Goal: Information Seeking & Learning: Check status

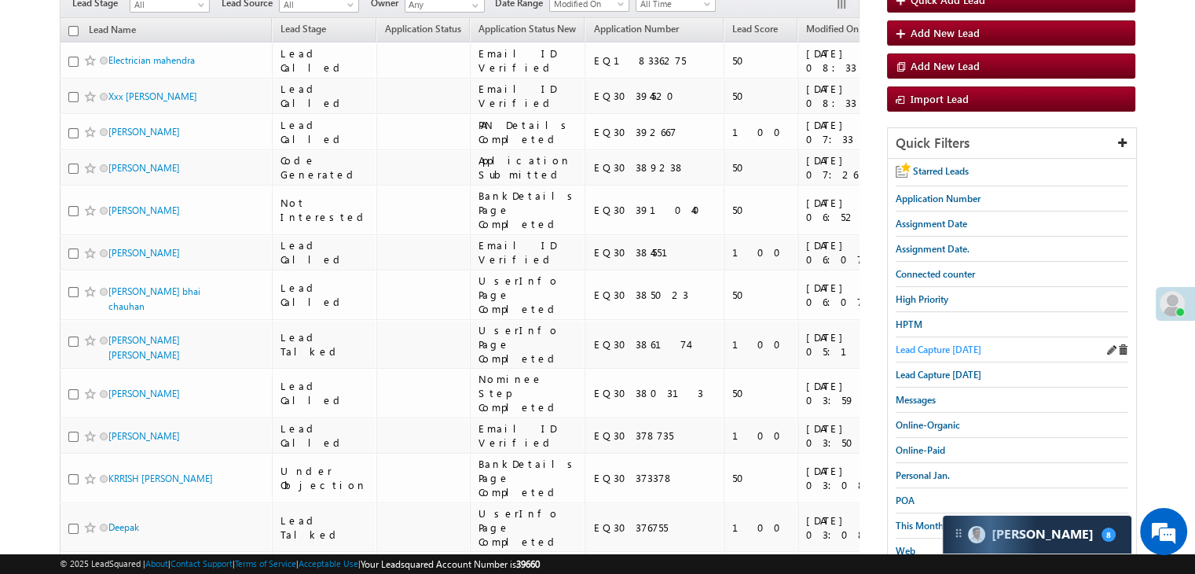
drag, startPoint x: 0, startPoint y: 0, endPoint x: 944, endPoint y: 346, distance: 1005.0
click at [944, 346] on span "Lead Capture [DATE]" at bounding box center [939, 349] width 86 height 12
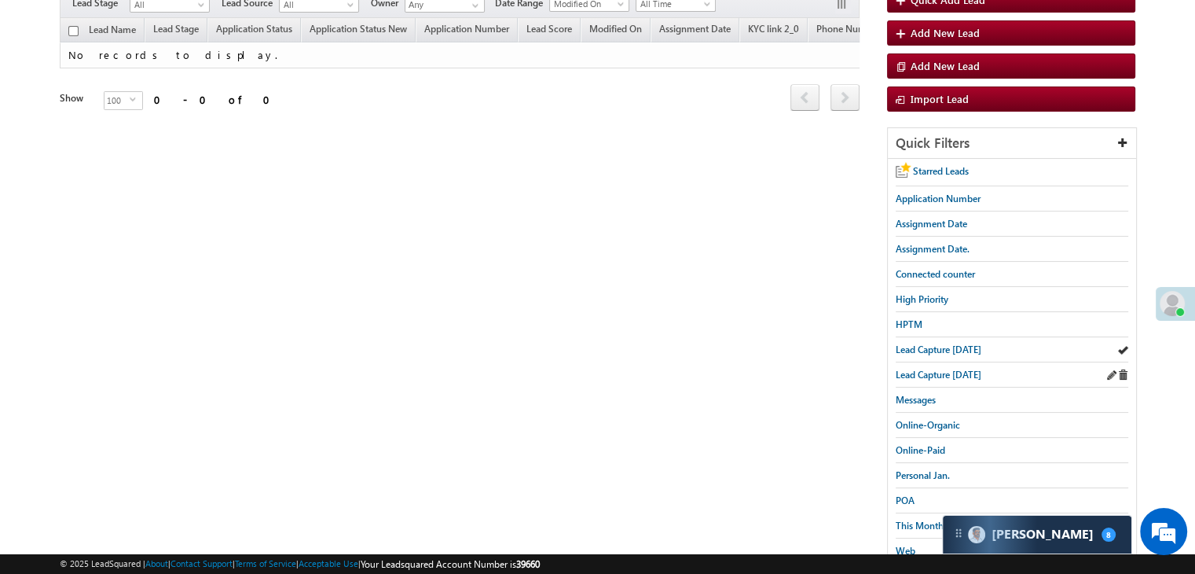
click at [919, 378] on link "Lead Capture [DATE]" at bounding box center [939, 374] width 86 height 15
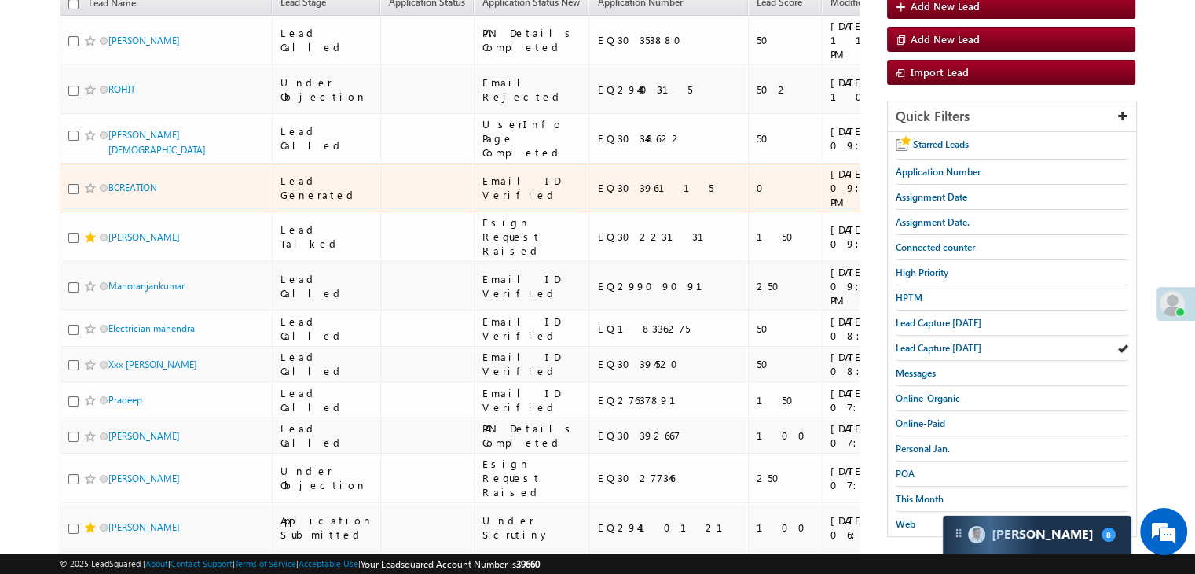
scroll to position [157, 0]
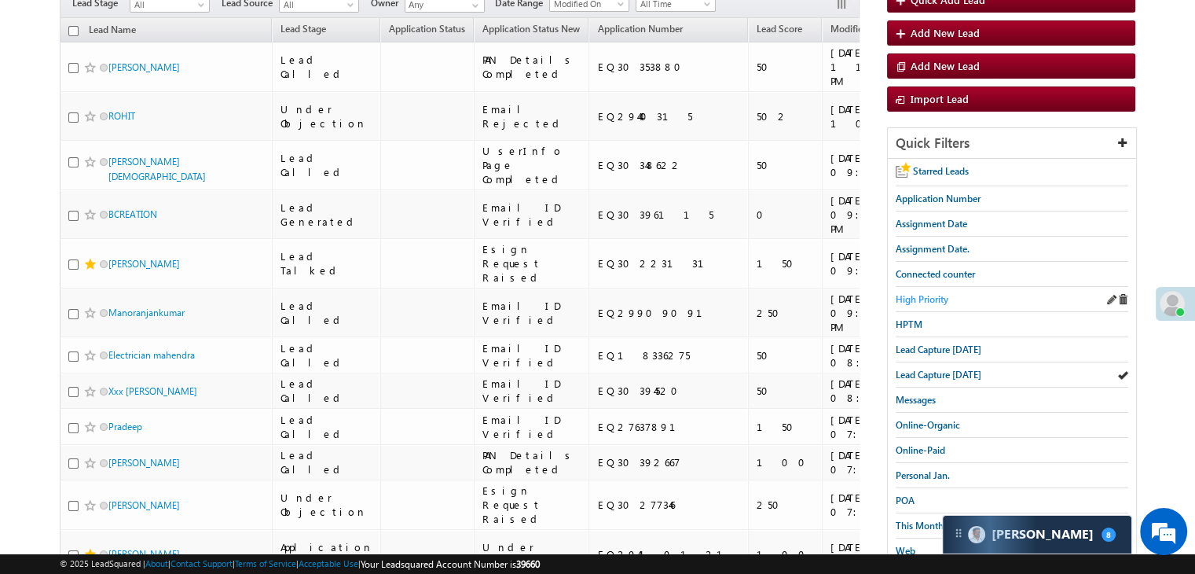
click at [929, 297] on span "High Priority" at bounding box center [922, 299] width 53 height 12
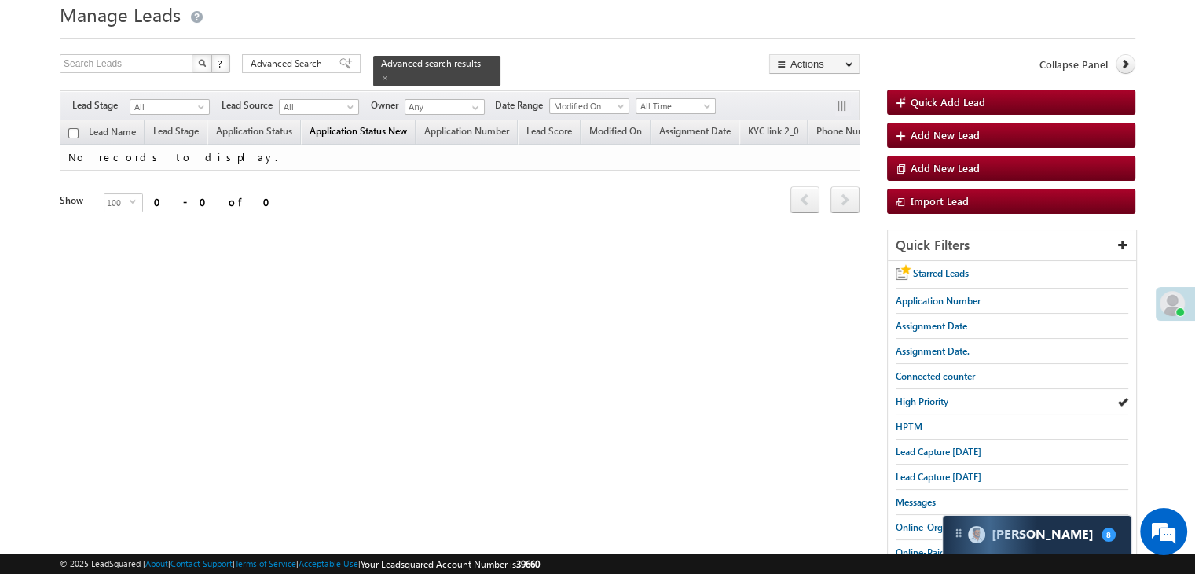
scroll to position [0, 0]
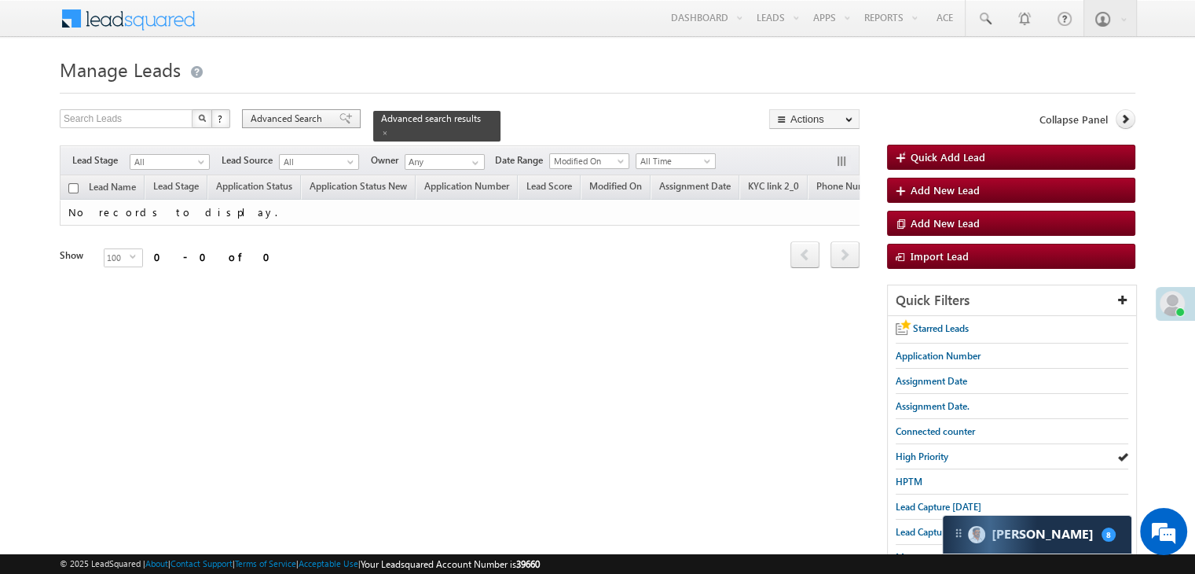
click at [320, 112] on div "Advanced Search" at bounding box center [301, 118] width 119 height 19
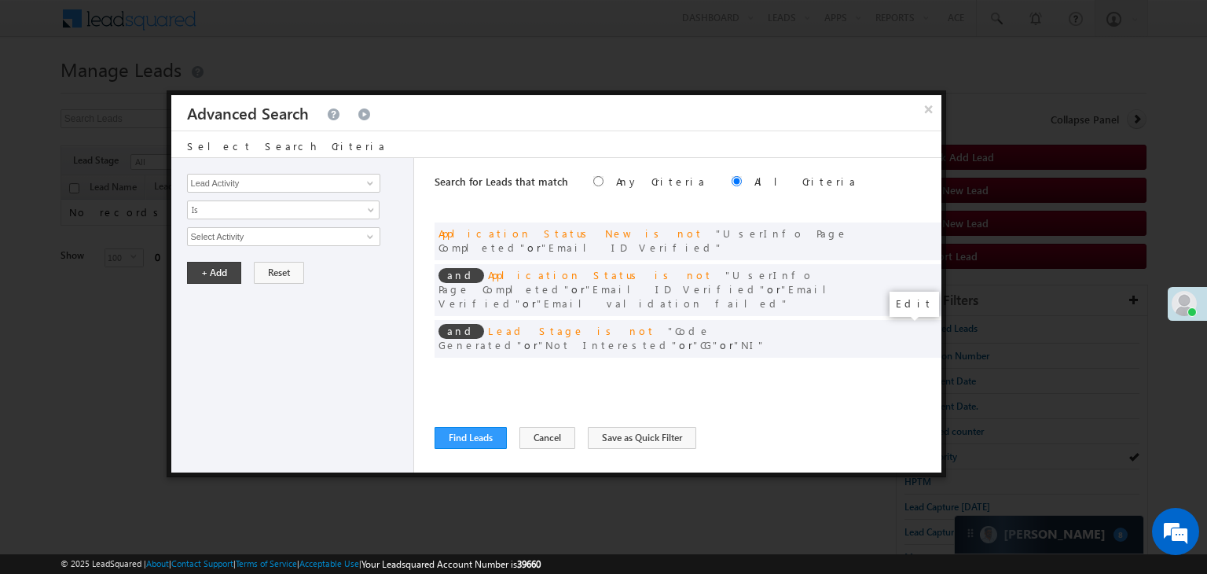
click at [900, 365] on span at bounding box center [905, 370] width 11 height 11
click at [255, 265] on input "[DATE]" at bounding box center [233, 264] width 92 height 20
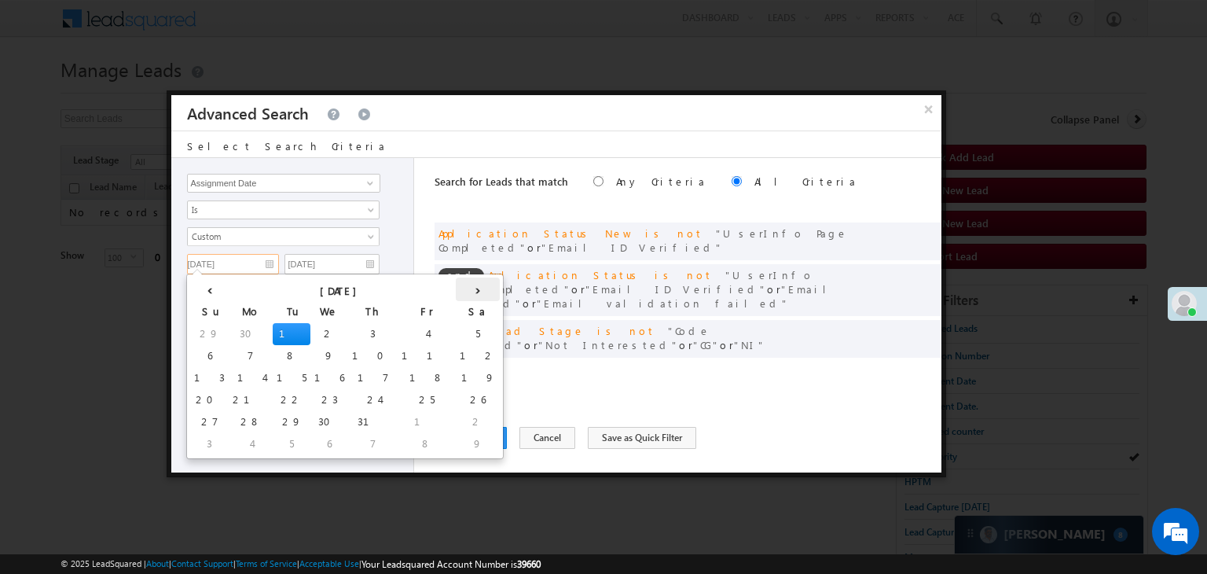
click at [456, 292] on th "›" at bounding box center [478, 289] width 44 height 24
click at [462, 292] on th "›" at bounding box center [481, 289] width 38 height 24
click at [467, 292] on th "›" at bounding box center [496, 289] width 58 height 24
click at [273, 347] on td "7" at bounding box center [295, 356] width 44 height 22
type input "[DATE]"
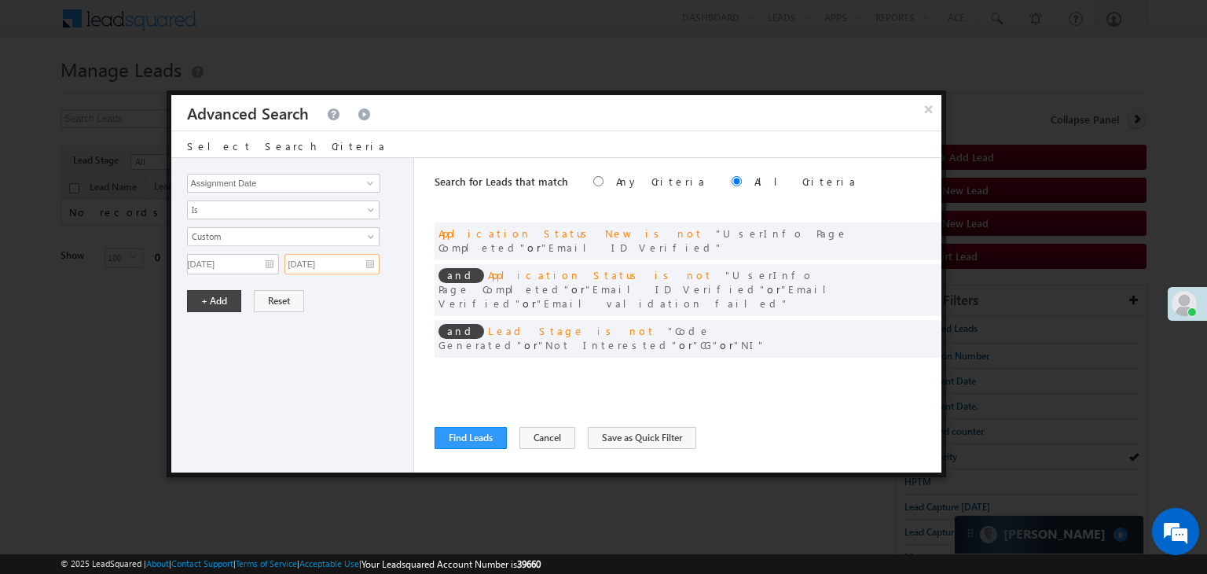
click at [348, 256] on input "[DATE]" at bounding box center [331, 264] width 95 height 20
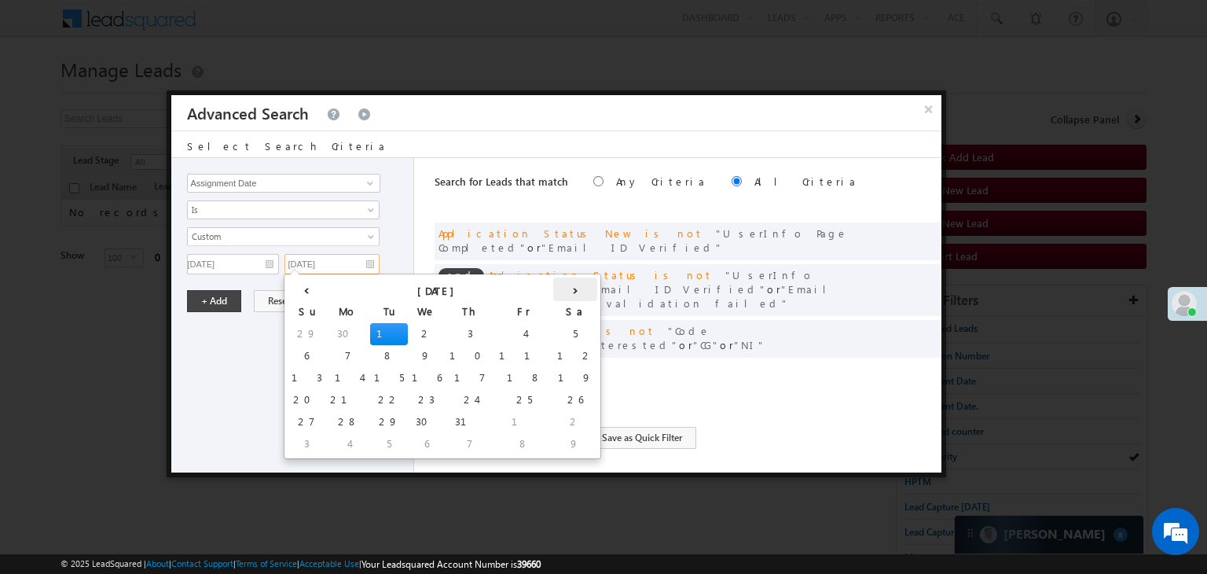
click at [553, 292] on th "›" at bounding box center [575, 289] width 44 height 24
click at [564, 292] on th "›" at bounding box center [593, 289] width 58 height 24
click at [370, 356] on td "7" at bounding box center [392, 356] width 44 height 22
type input "[DATE]"
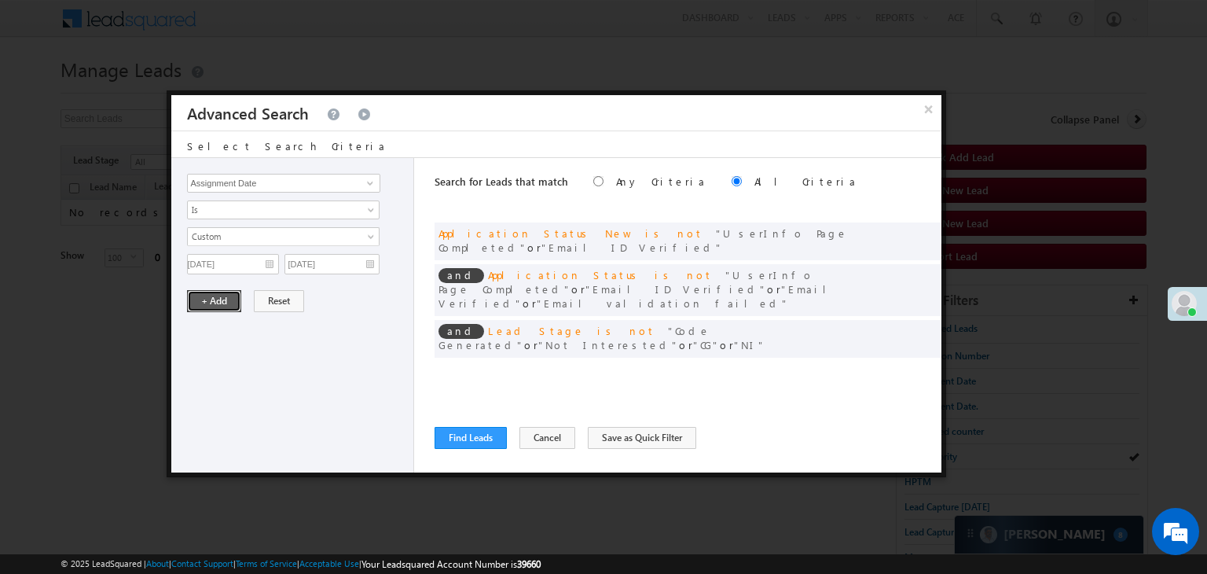
click at [228, 301] on button "+ Add" at bounding box center [214, 301] width 54 height 22
click at [460, 432] on button "Find Leads" at bounding box center [470, 438] width 72 height 22
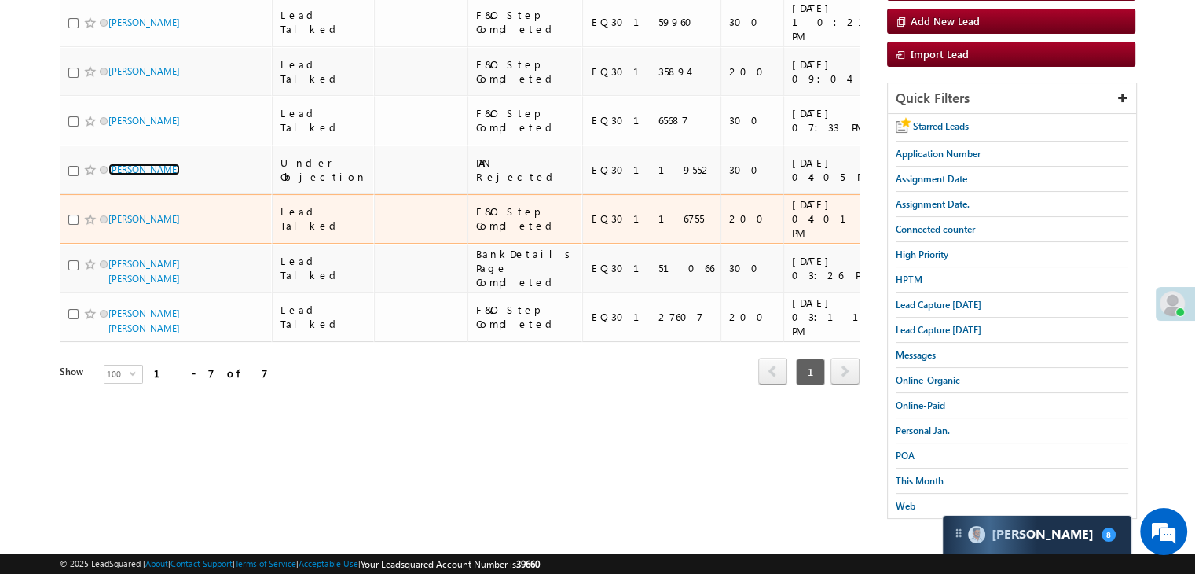
scroll to position [314, 0]
